Goal: Check status: Check status

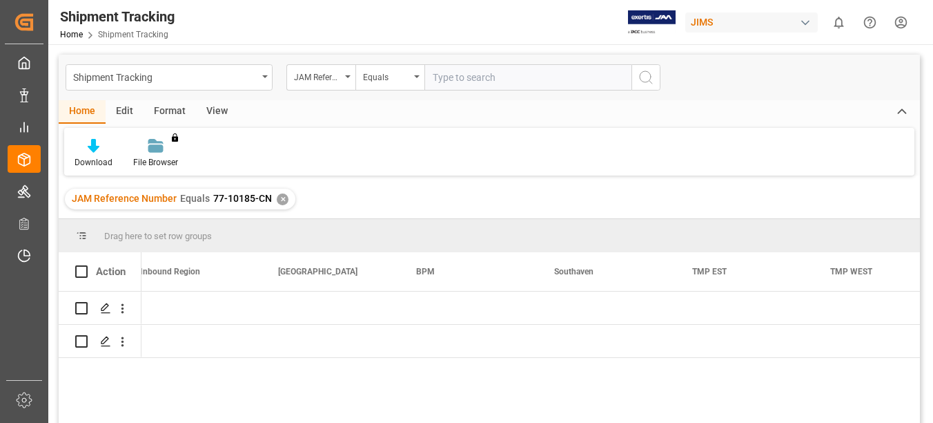
scroll to position [0, 9407]
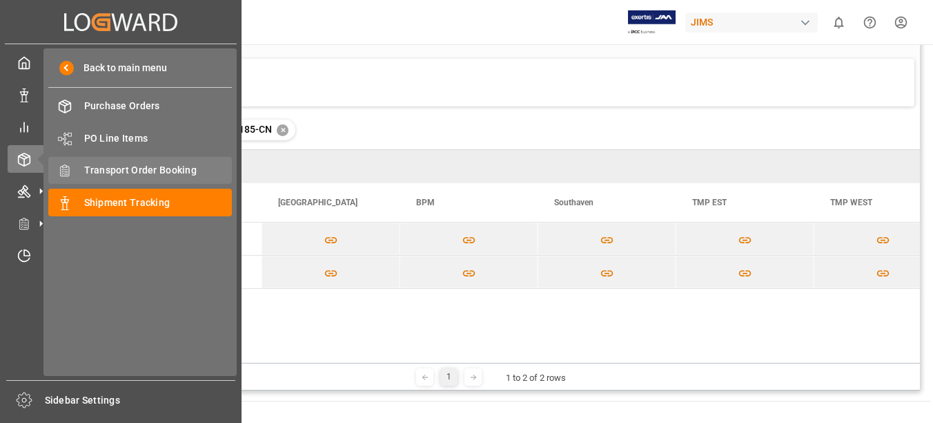
click at [110, 168] on span "Transport Order Booking" at bounding box center [158, 170] width 148 height 14
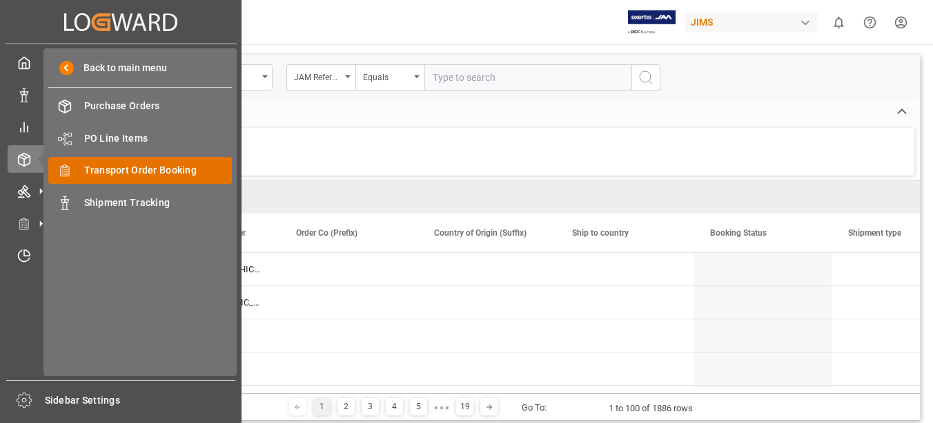
click at [152, 166] on span "Transport Order Booking" at bounding box center [158, 170] width 148 height 14
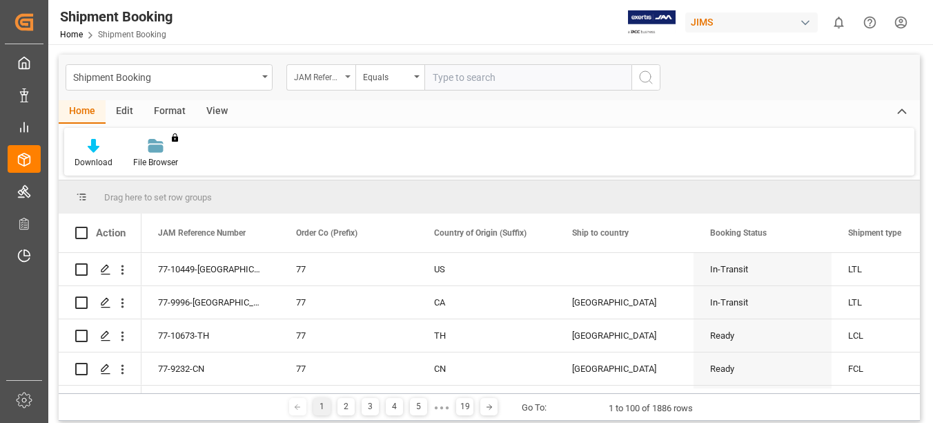
click at [345, 75] on icon "open menu" at bounding box center [348, 76] width 6 height 3
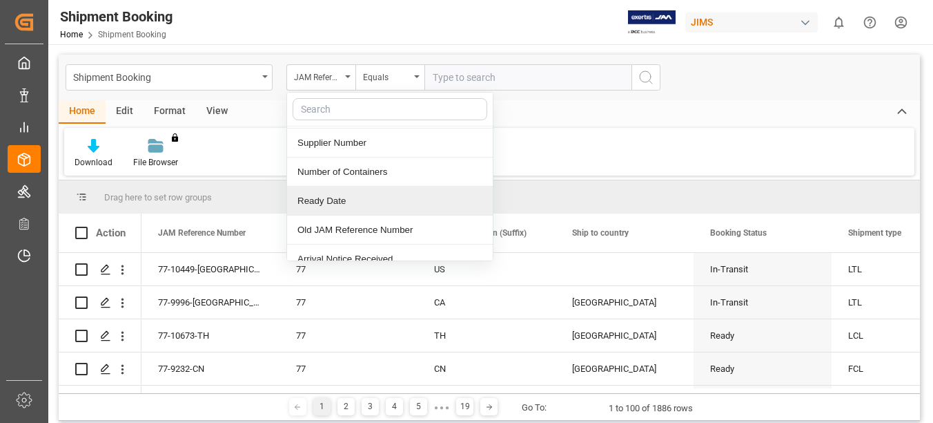
scroll to position [207, 0]
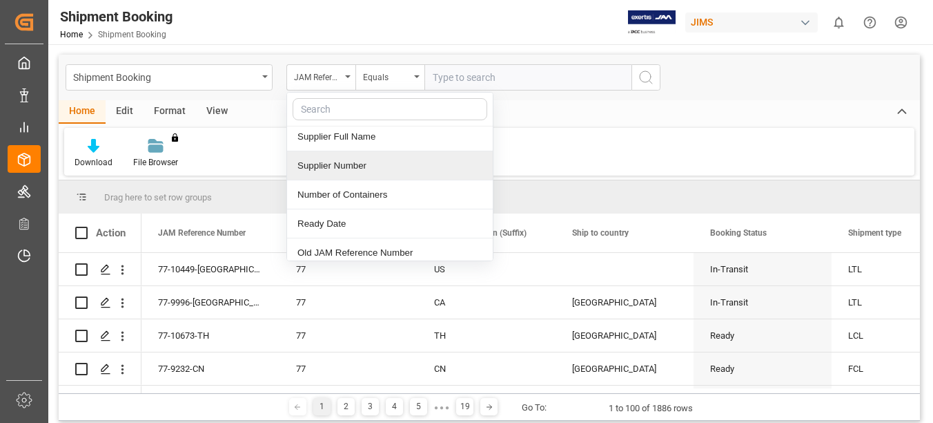
click at [387, 168] on div "Supplier Number" at bounding box center [390, 165] width 206 height 29
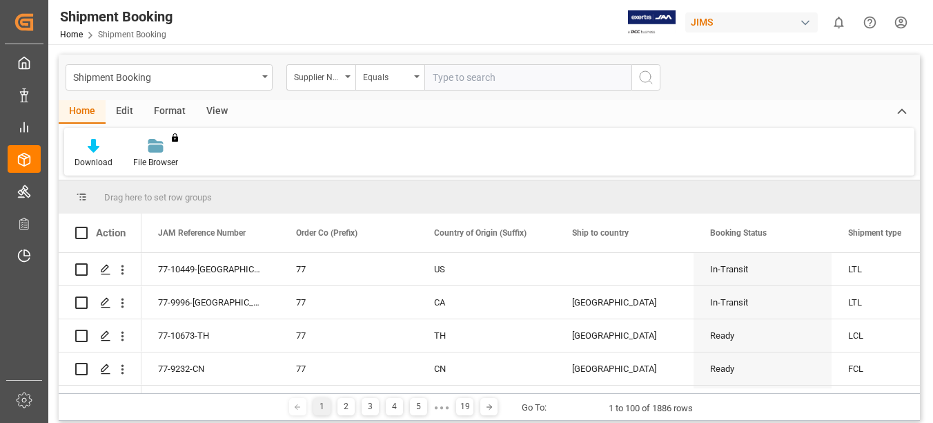
click at [507, 82] on input "text" at bounding box center [528, 77] width 207 height 26
type input "209159"
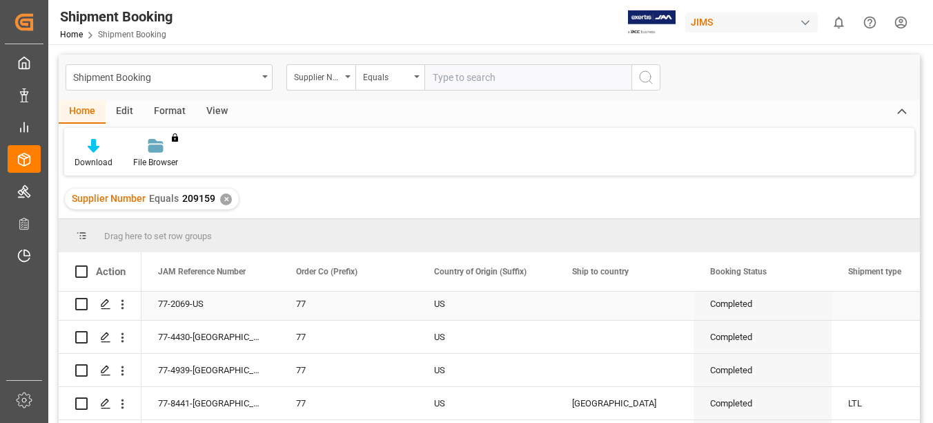
scroll to position [24, 0]
